Goal: Check status: Check status

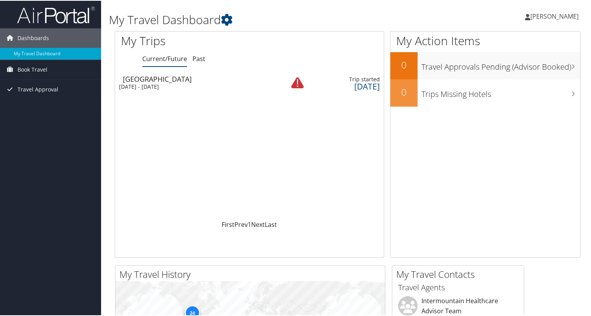
click at [187, 80] on div "[GEOGRAPHIC_DATA]" at bounding box center [200, 78] width 155 height 7
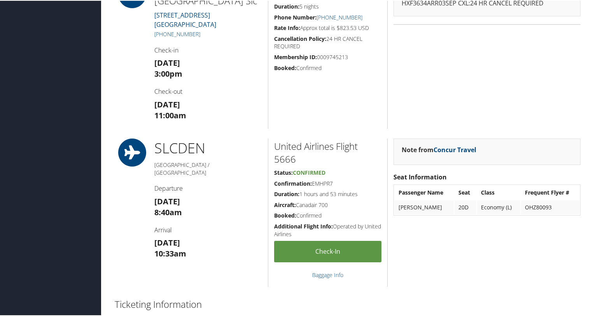
scroll to position [398, 0]
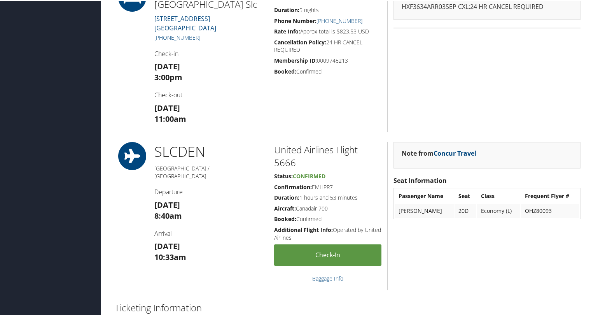
click at [249, 190] on div "SLC DEN [GEOGRAPHIC_DATA] / [GEOGRAPHIC_DATA] Departure [DATE] 8:40am Arrival […" at bounding box center [208, 215] width 119 height 148
click at [288, 149] on h2 "United Airlines Flight 5666" at bounding box center [327, 155] width 107 height 26
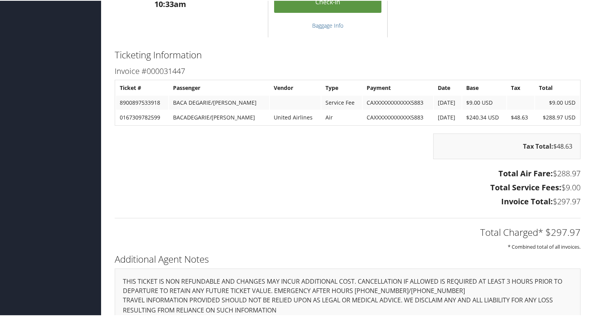
scroll to position [691, 0]
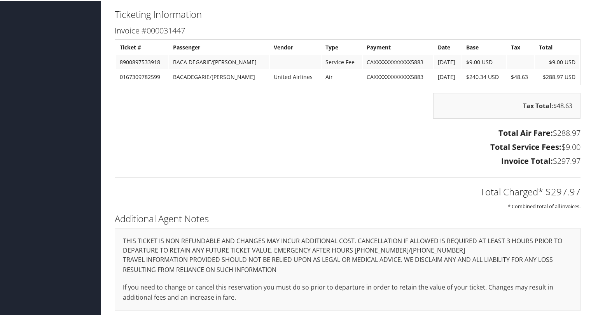
click at [347, 218] on h2 "Additional Agent Notes" at bounding box center [348, 217] width 466 height 13
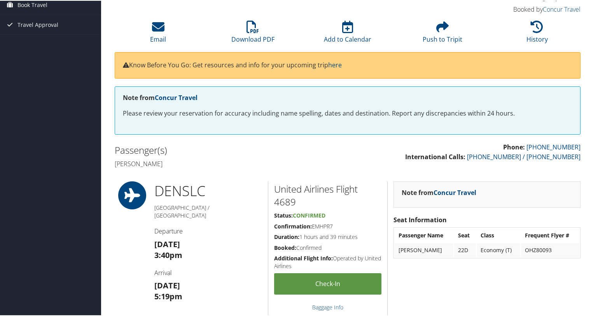
scroll to position [52, 0]
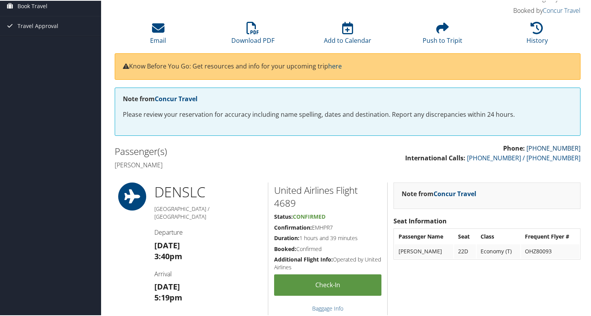
click at [542, 146] on link "[PHONE_NUMBER]" at bounding box center [554, 147] width 54 height 9
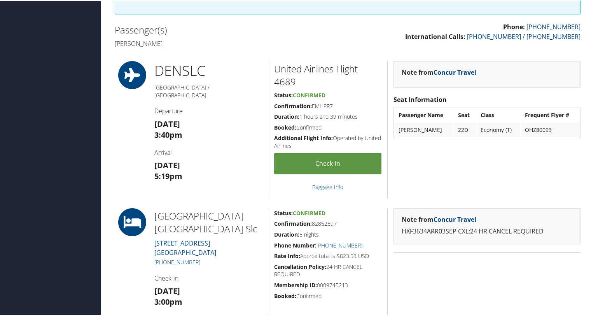
scroll to position [0, 0]
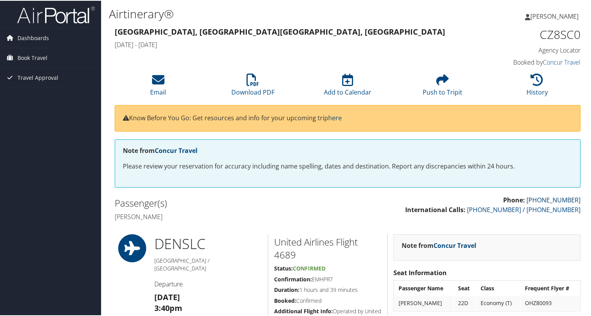
click at [551, 198] on link "[PHONE_NUMBER]" at bounding box center [554, 199] width 54 height 9
click at [495, 42] on div "CZ8SC0 Agency Locator" at bounding box center [527, 40] width 108 height 28
click at [442, 49] on div "[GEOGRAPHIC_DATA], [GEOGRAPHIC_DATA], [GEOGRAPHIC_DATA] [DATE] - [DATE]" at bounding box center [288, 38] width 358 height 27
